Goal: Find specific page/section: Find specific page/section

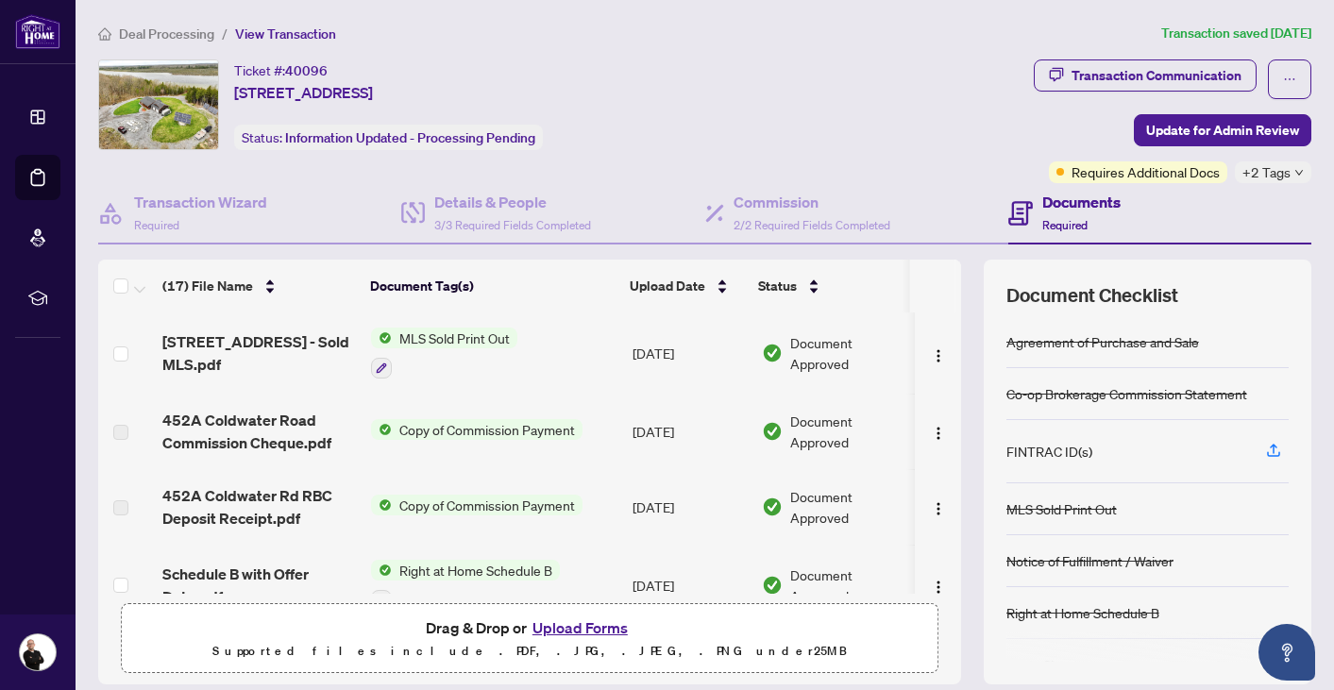
scroll to position [6, 0]
click at [163, 35] on span "Deal Processing" at bounding box center [166, 33] width 95 height 17
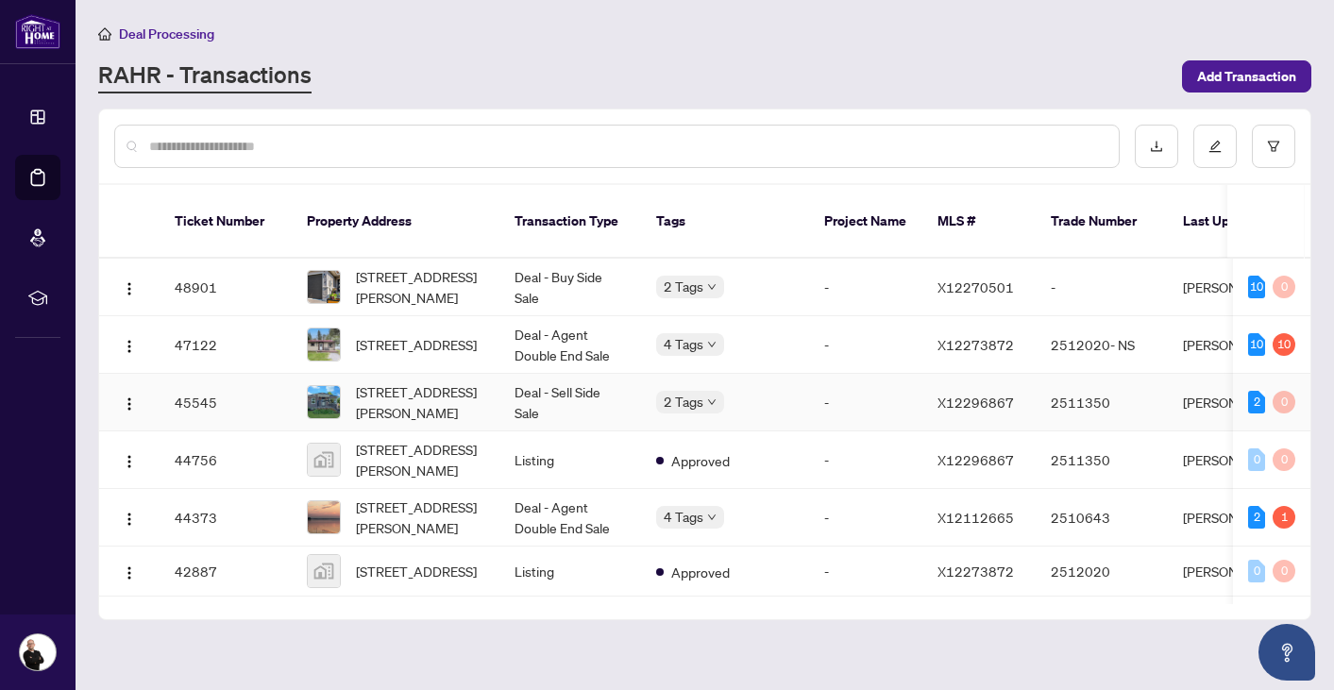
click at [394, 390] on span "26 Montgomery Blvd, Belleville, Ontario K8N 1H9, Canada" at bounding box center [420, 402] width 128 height 42
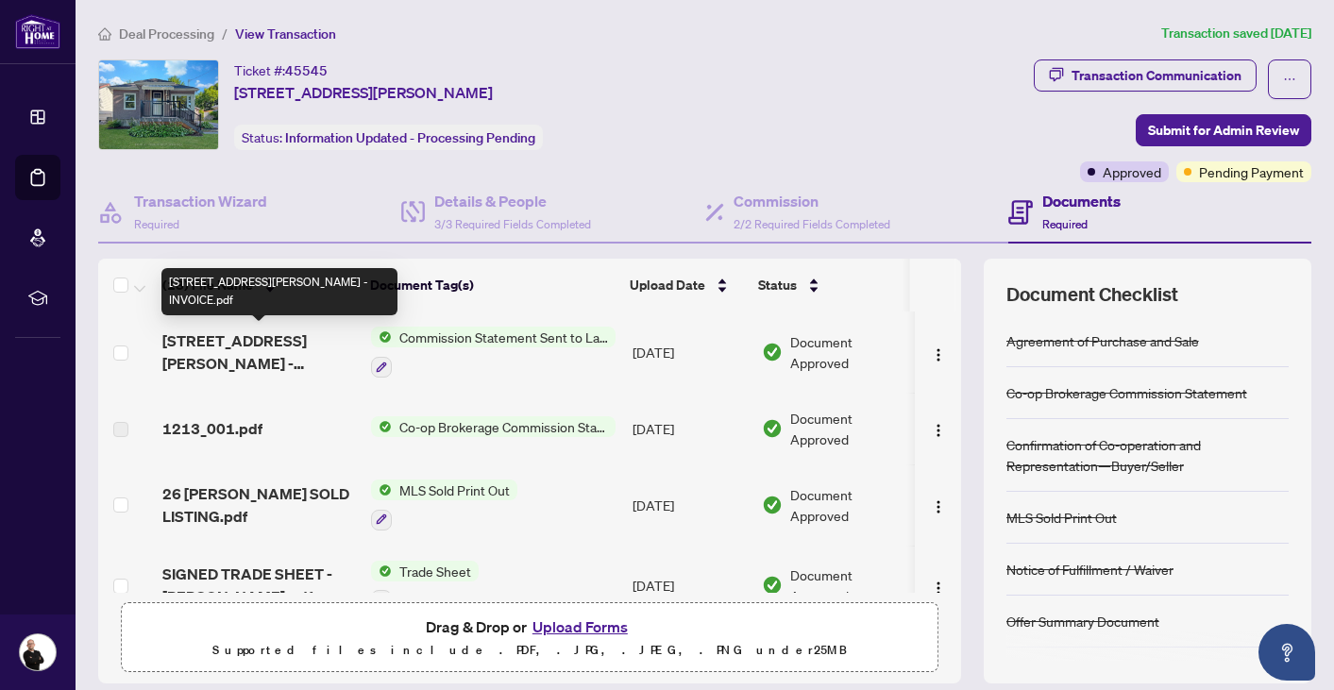
click at [273, 341] on span "26 Montgomery Blvd - INVOICE.pdf" at bounding box center [258, 351] width 193 height 45
